Goal: Task Accomplishment & Management: Manage account settings

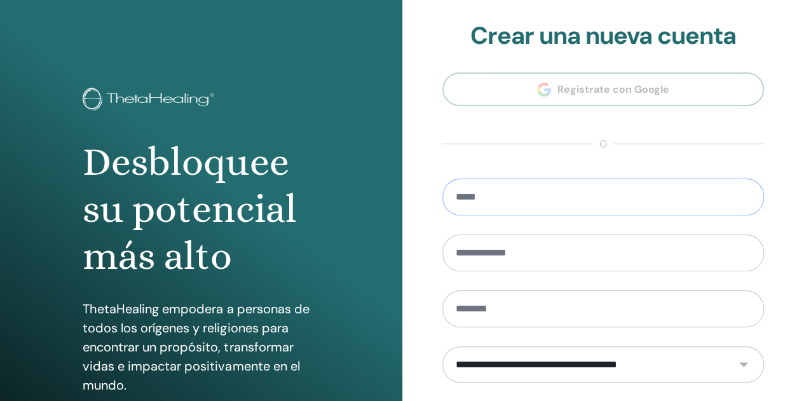
click at [566, 205] on input "email" at bounding box center [603, 197] width 322 height 37
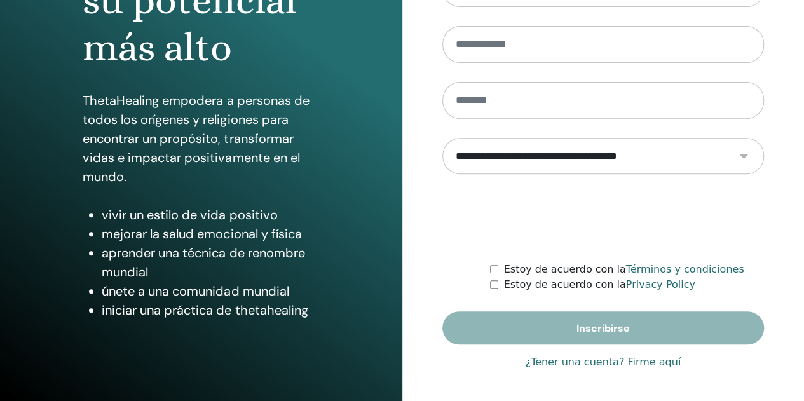
click at [638, 359] on link "¿Tener una cuenta? Firme aquí" at bounding box center [603, 362] width 156 height 15
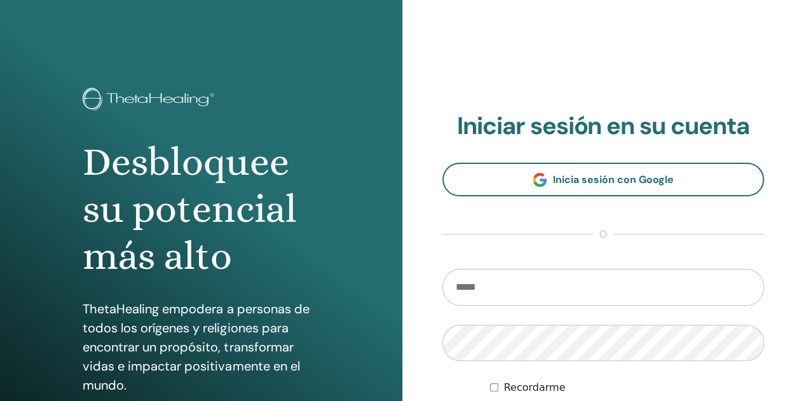
scroll to position [119, 0]
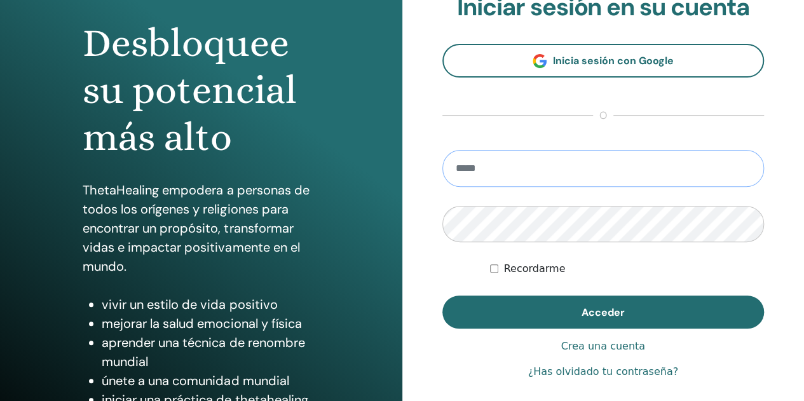
click at [507, 181] on input "email" at bounding box center [603, 168] width 322 height 37
type input "**********"
click at [442, 296] on button "Acceder" at bounding box center [603, 312] width 322 height 33
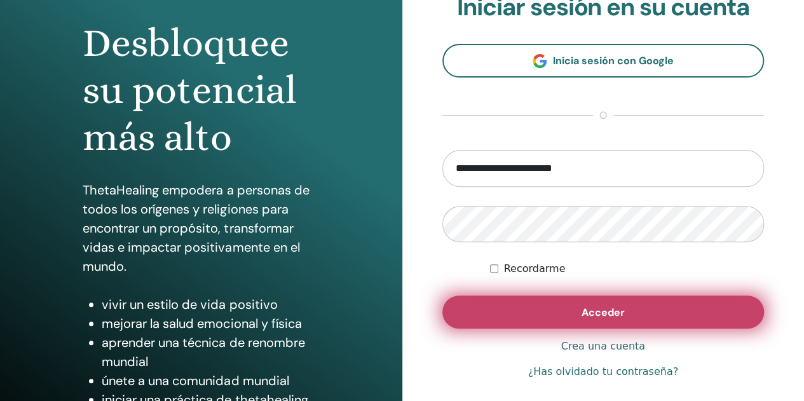
click at [542, 319] on button "Acceder" at bounding box center [603, 312] width 322 height 33
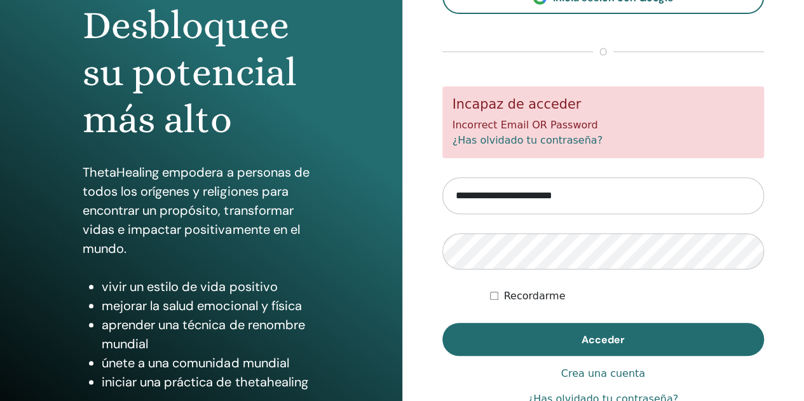
scroll to position [137, 0]
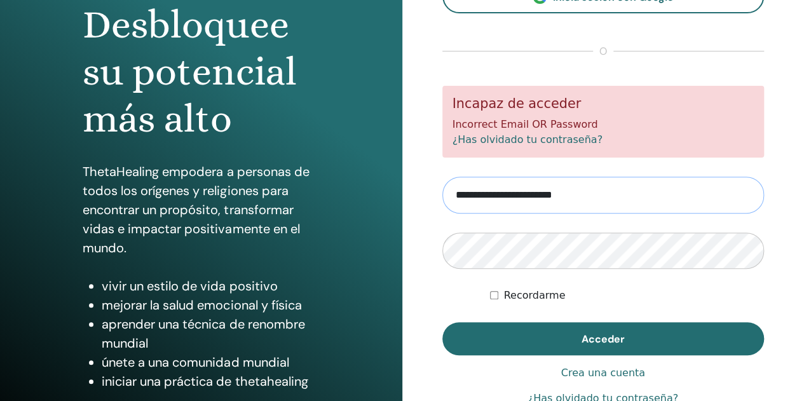
drag, startPoint x: 608, startPoint y: 193, endPoint x: 385, endPoint y: 174, distance: 223.9
click at [385, 174] on div "Desbloquee su potencial más alto ThetaHealing empodera a personas de todos los …" at bounding box center [402, 168] width 804 height 610
type input "**********"
click at [442, 322] on button "Acceder" at bounding box center [603, 338] width 322 height 33
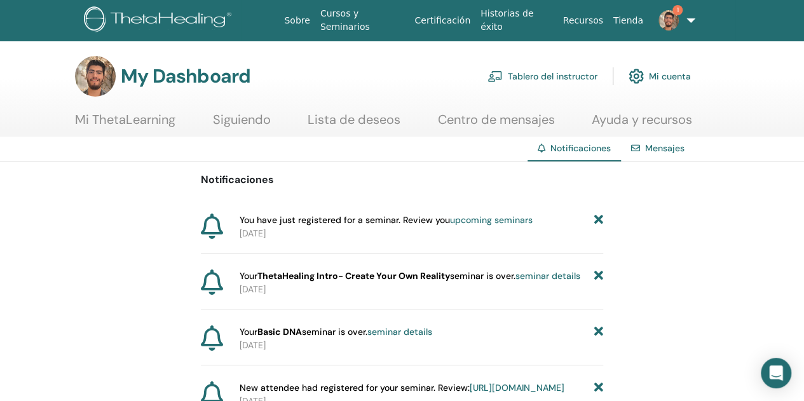
click at [154, 118] on link "Mi ThetaLearning" at bounding box center [125, 124] width 100 height 25
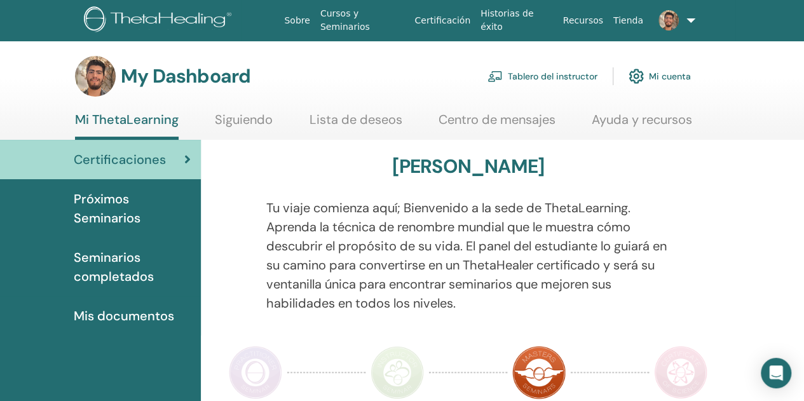
click at [125, 195] on span "Próximos Seminarios" at bounding box center [132, 208] width 117 height 38
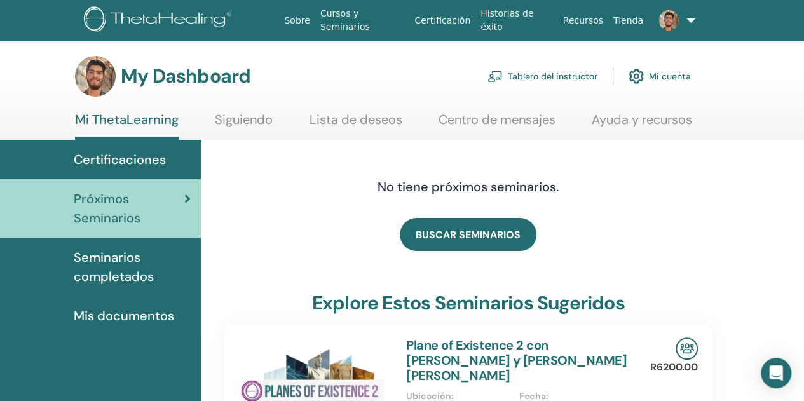
click at [109, 269] on span "Seminarios completados" at bounding box center [132, 267] width 117 height 38
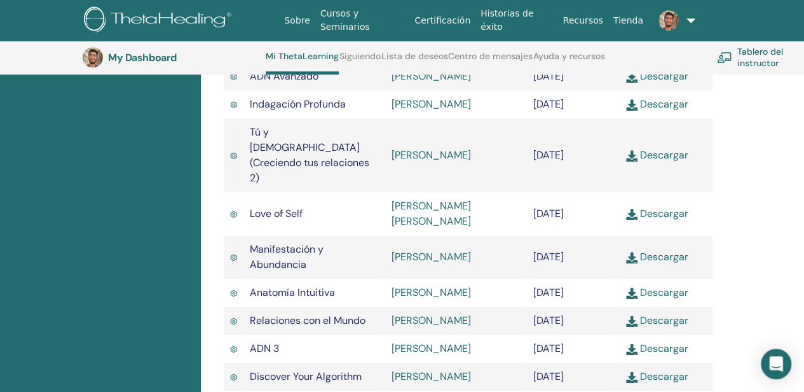
scroll to position [407, 0]
